Goal: Information Seeking & Learning: Learn about a topic

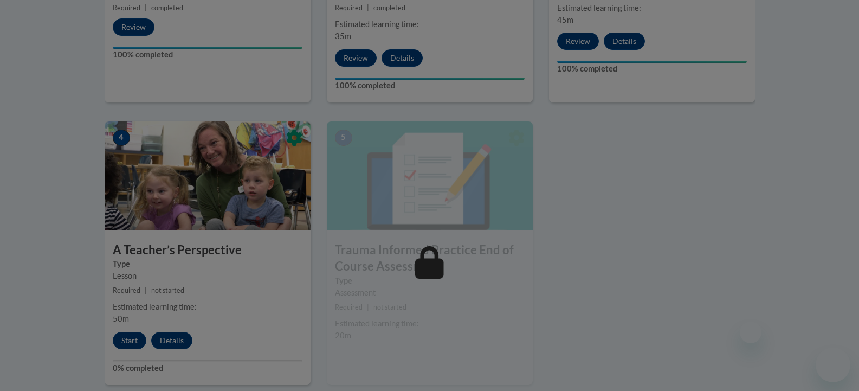
click at [121, 339] on div at bounding box center [429, 195] width 859 height 391
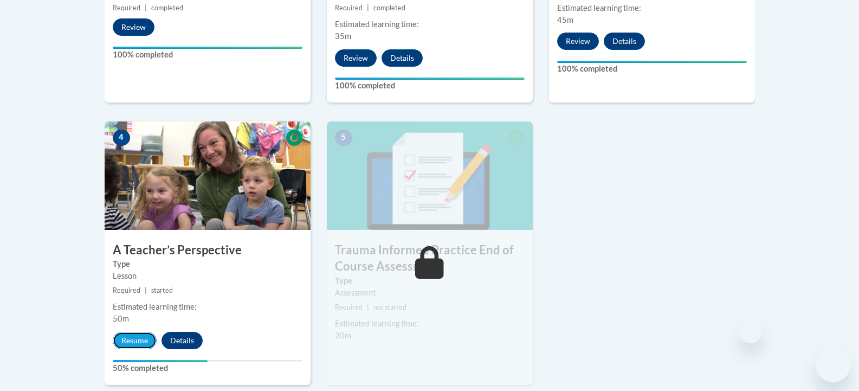
click at [139, 337] on button "Resume" at bounding box center [135, 340] width 44 height 17
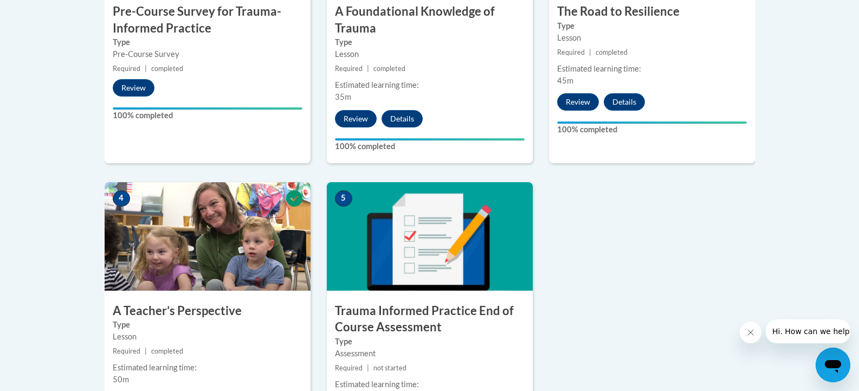
scroll to position [667, 0]
